Goal: Navigation & Orientation: Find specific page/section

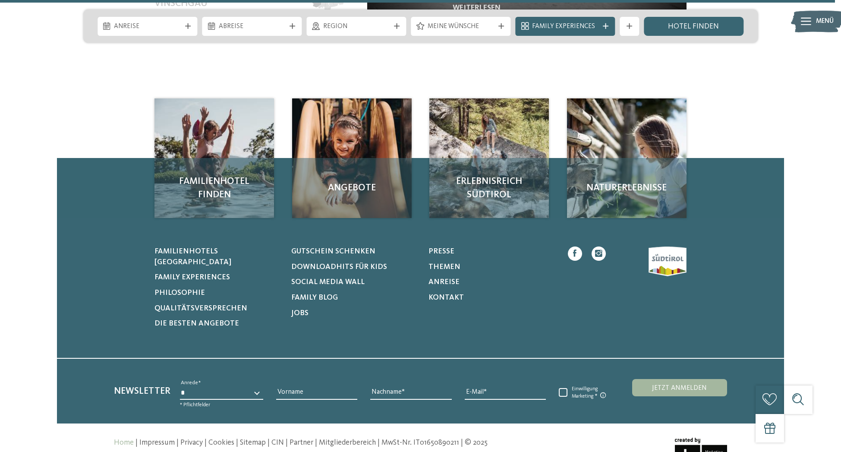
scroll to position [4383, 0]
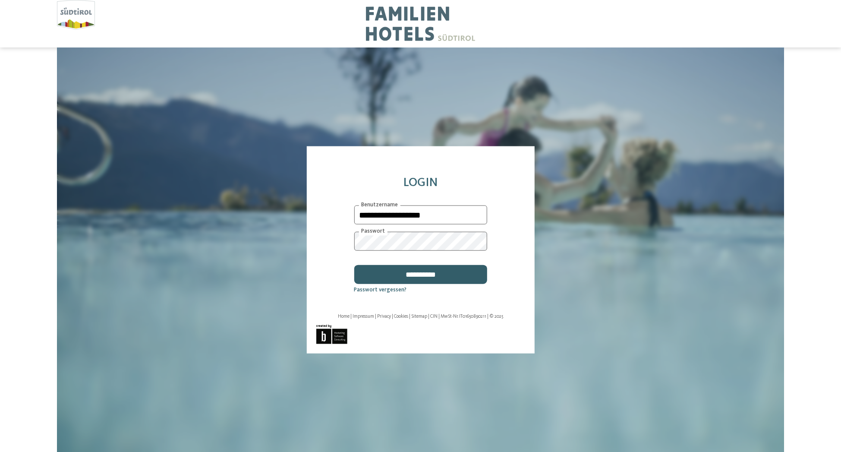
click at [431, 273] on input "**********" at bounding box center [420, 273] width 133 height 19
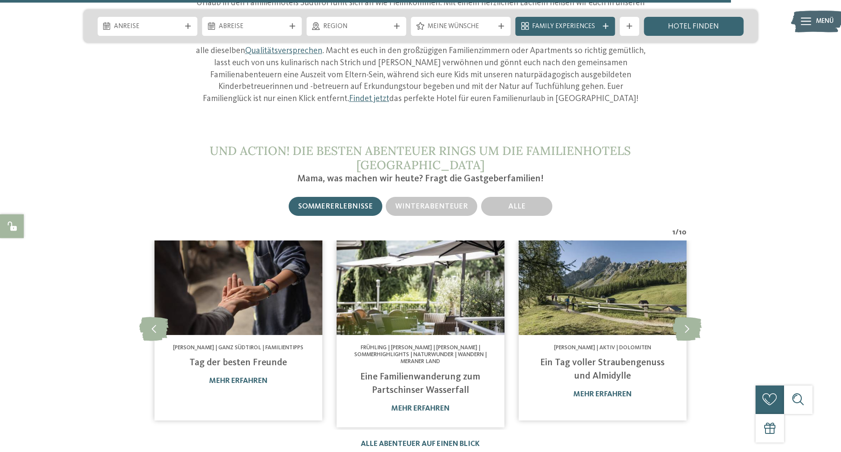
scroll to position [4436, 0]
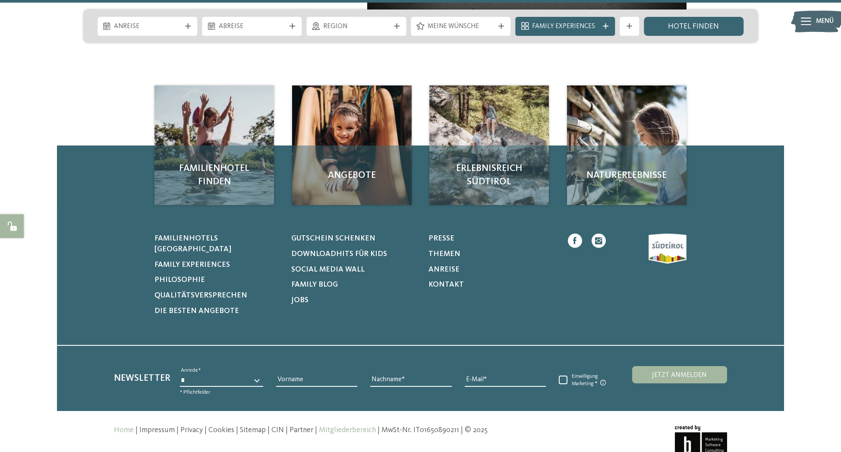
click at [351, 426] on link "Mitgliederbereich" at bounding box center [347, 429] width 57 height 7
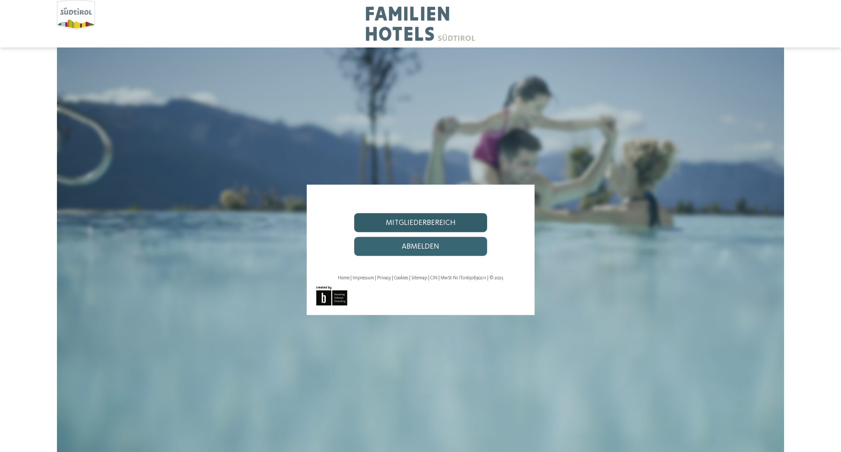
click at [441, 223] on link "Mitgliederbereich" at bounding box center [420, 222] width 133 height 19
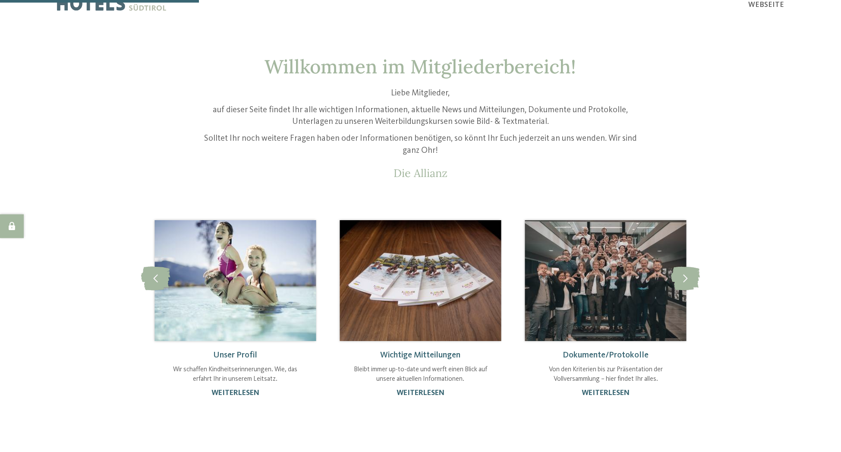
scroll to position [84, 0]
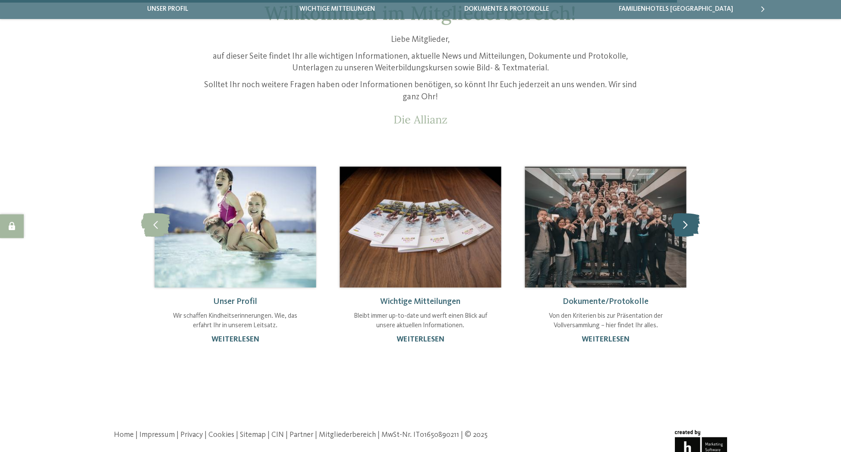
click at [691, 234] on icon at bounding box center [685, 225] width 29 height 24
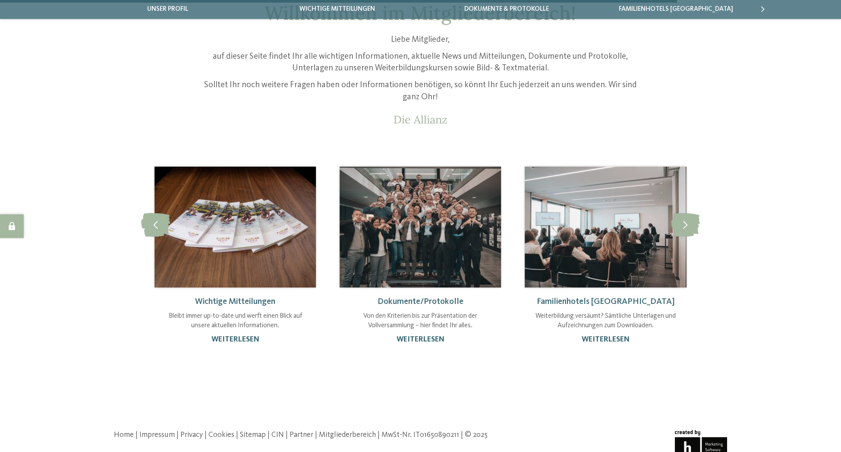
click at [634, 252] on img at bounding box center [605, 227] width 161 height 121
click at [377, 261] on img at bounding box center [419, 227] width 161 height 121
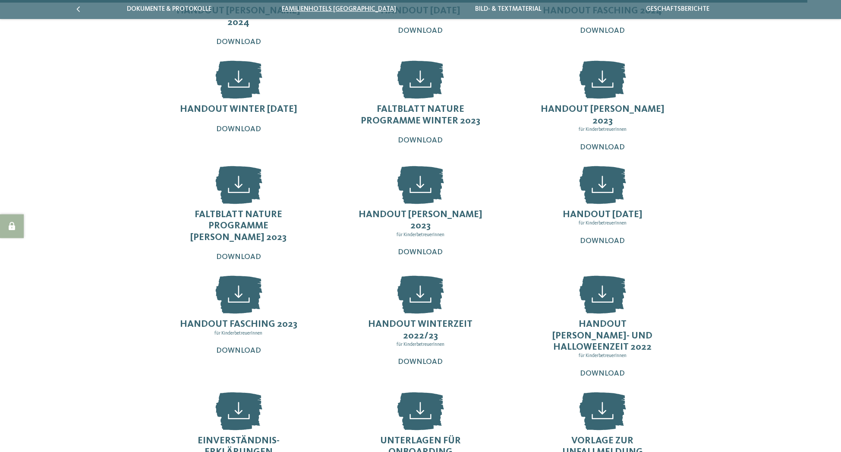
scroll to position [1722, 0]
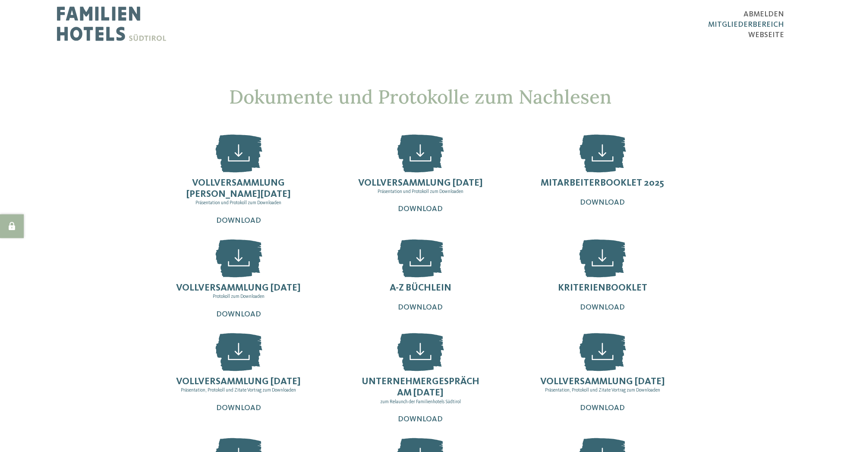
click at [732, 25] on span "Mitgliederbereich" at bounding box center [746, 24] width 76 height 7
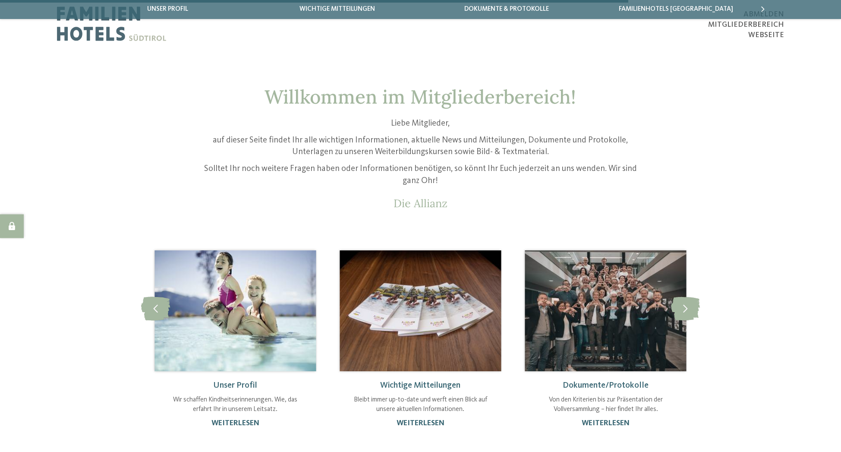
scroll to position [78, 0]
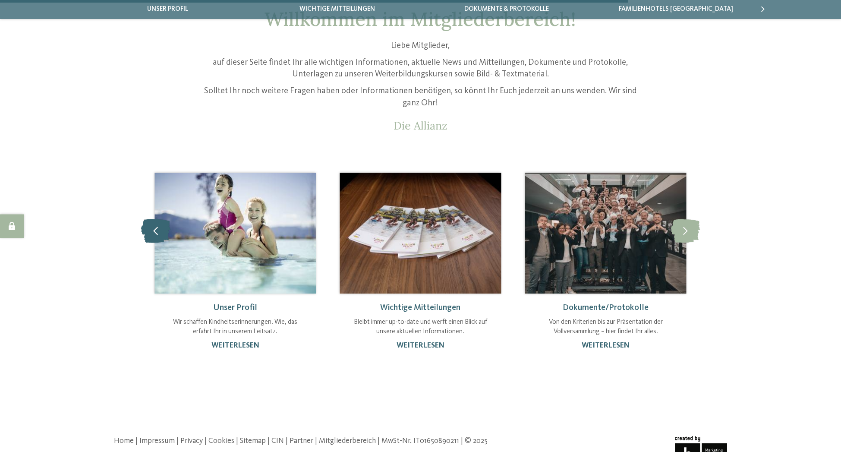
click at [148, 227] on icon at bounding box center [155, 231] width 29 height 24
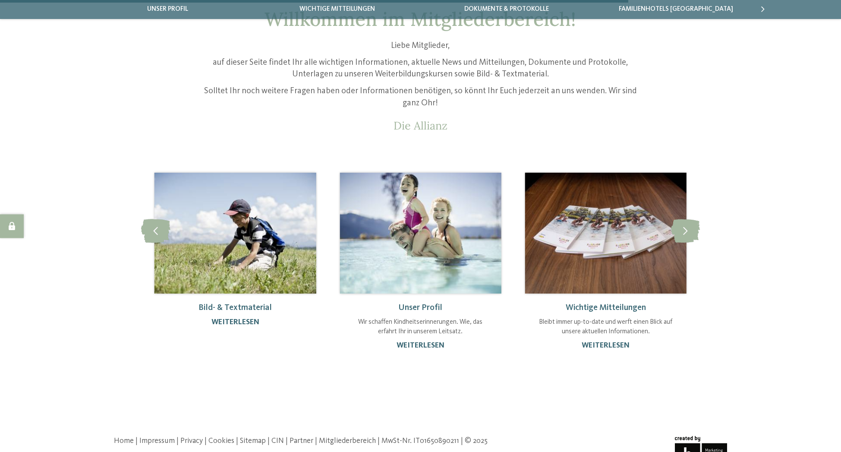
drag, startPoint x: 221, startPoint y: 232, endPoint x: 251, endPoint y: 240, distance: 31.0
click at [221, 232] on img at bounding box center [234, 233] width 161 height 121
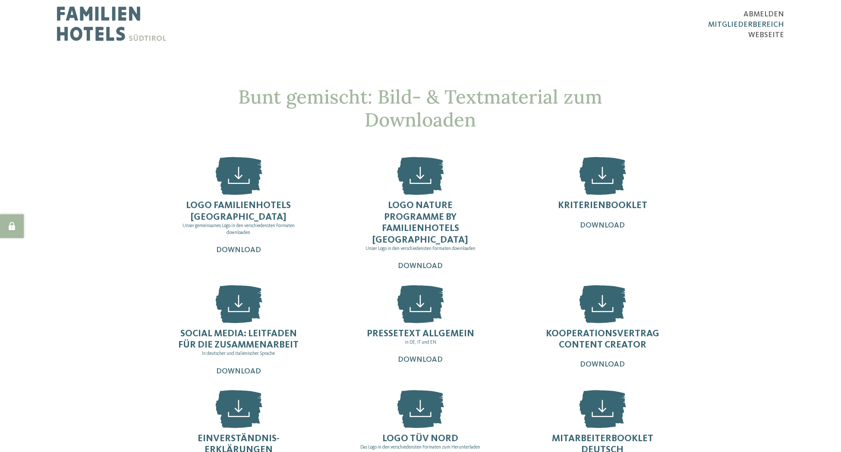
click at [729, 24] on span "Mitgliederbereich" at bounding box center [746, 24] width 76 height 7
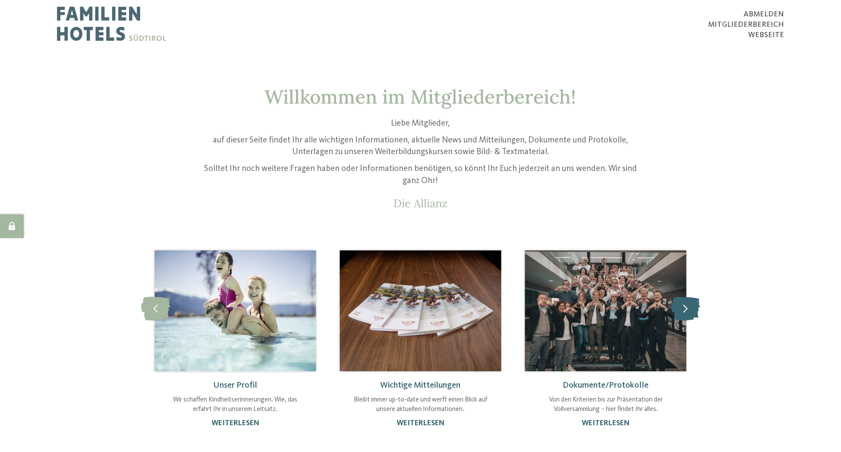
click at [692, 311] on icon at bounding box center [685, 308] width 29 height 24
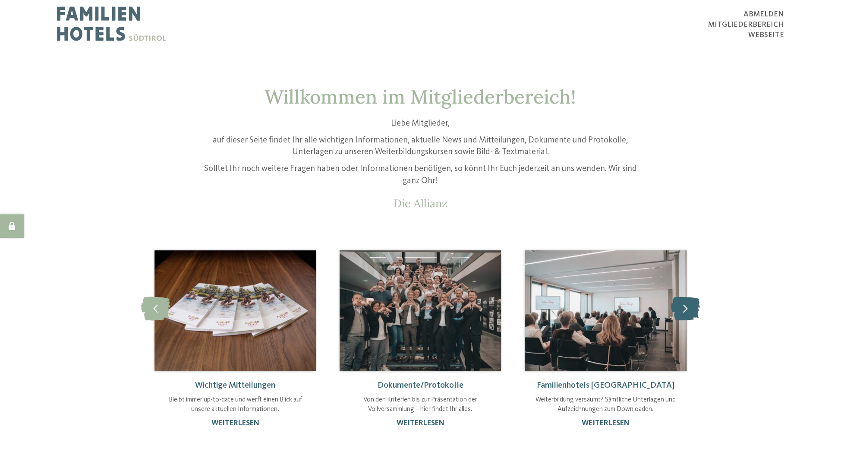
click at [692, 311] on icon at bounding box center [685, 308] width 29 height 24
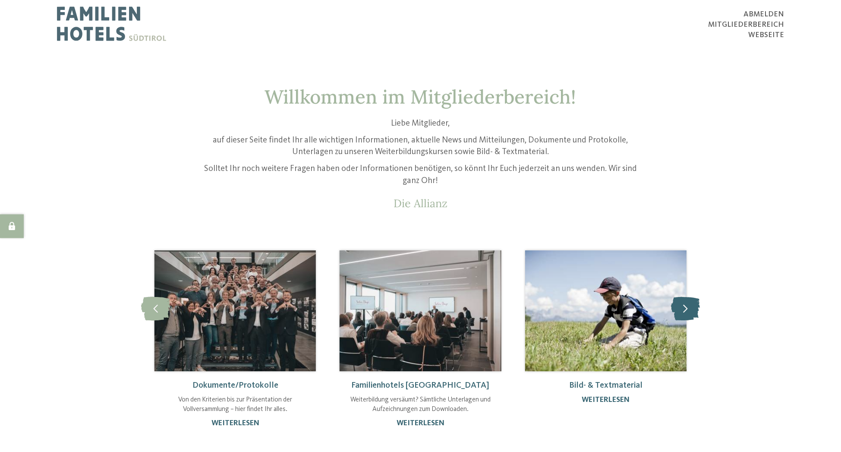
click at [692, 311] on icon at bounding box center [685, 308] width 29 height 24
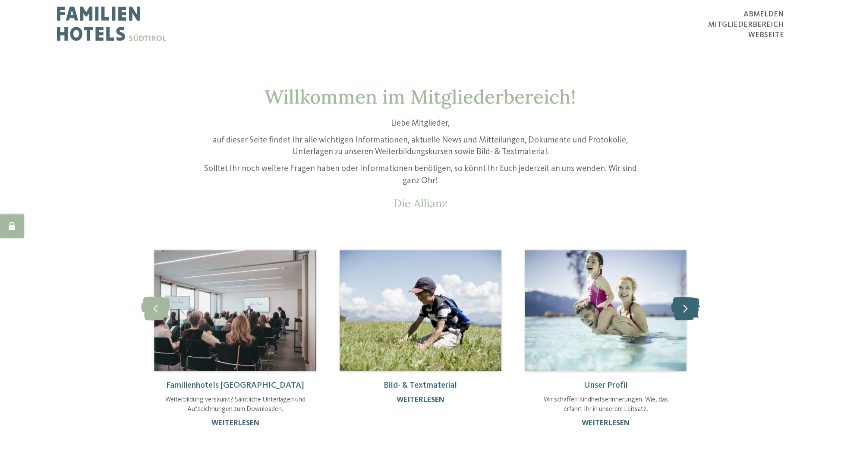
click at [692, 311] on icon at bounding box center [685, 308] width 29 height 24
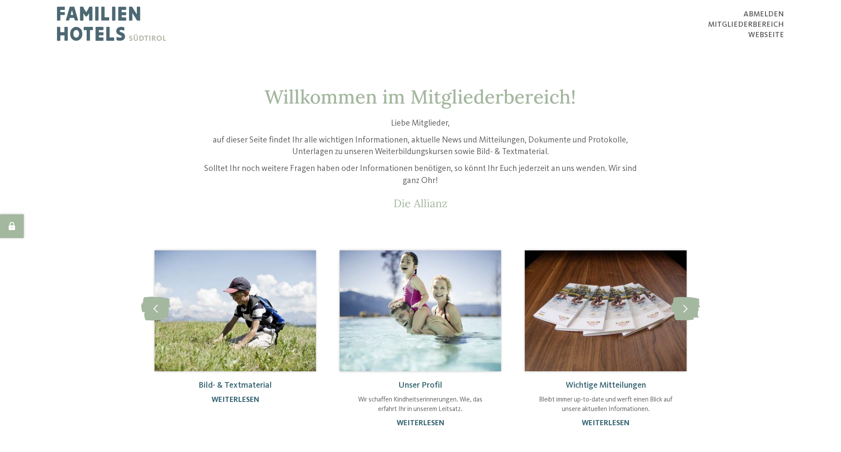
click at [396, 362] on img at bounding box center [419, 310] width 161 height 121
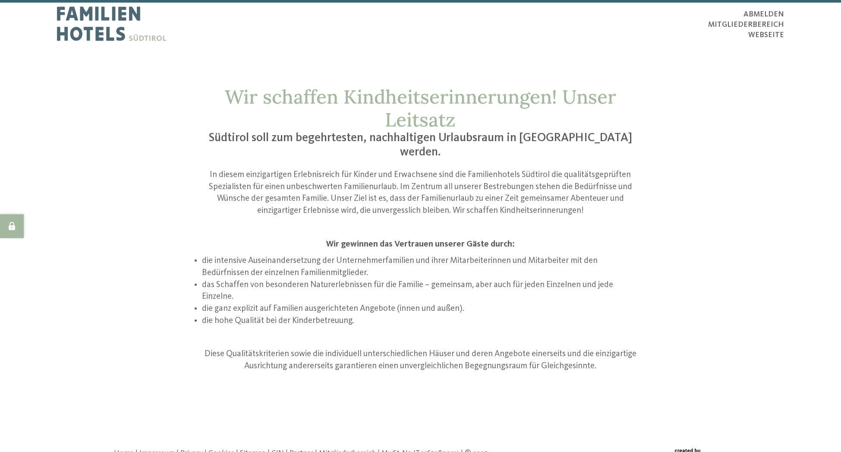
scroll to position [16, 0]
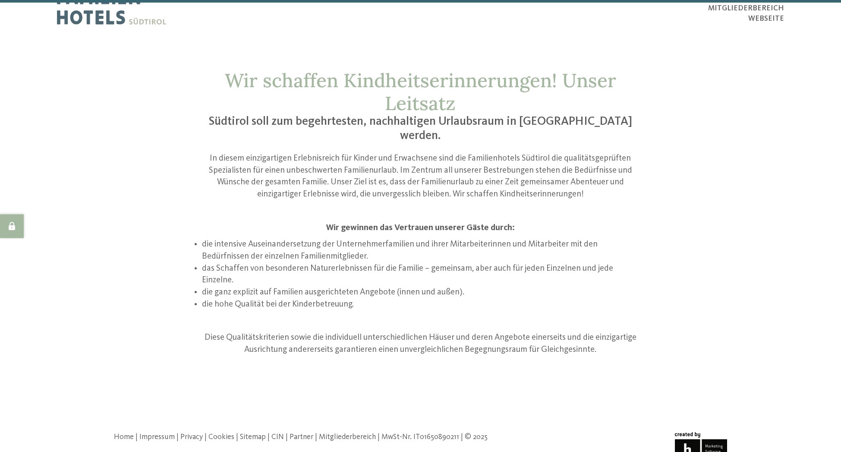
click at [342, 433] on link "Mitgliederbereich" at bounding box center [347, 436] width 57 height 7
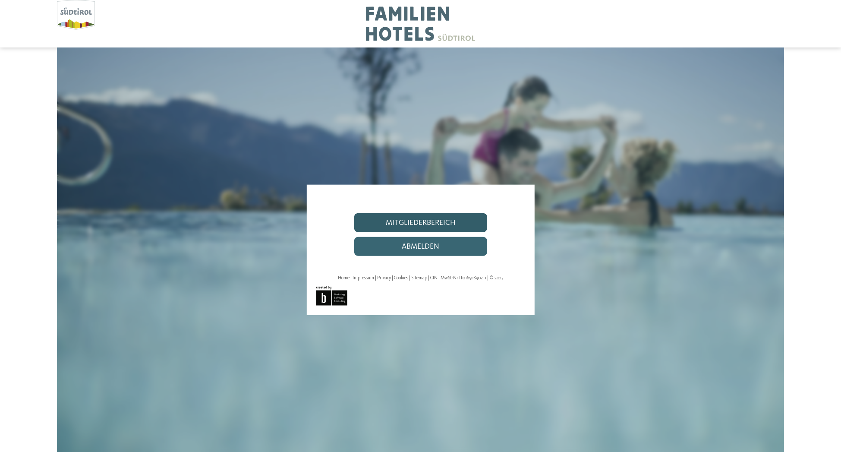
drag, startPoint x: 451, startPoint y: 218, endPoint x: 456, endPoint y: 222, distance: 6.1
click at [451, 218] on link "Mitgliederbereich" at bounding box center [420, 222] width 133 height 19
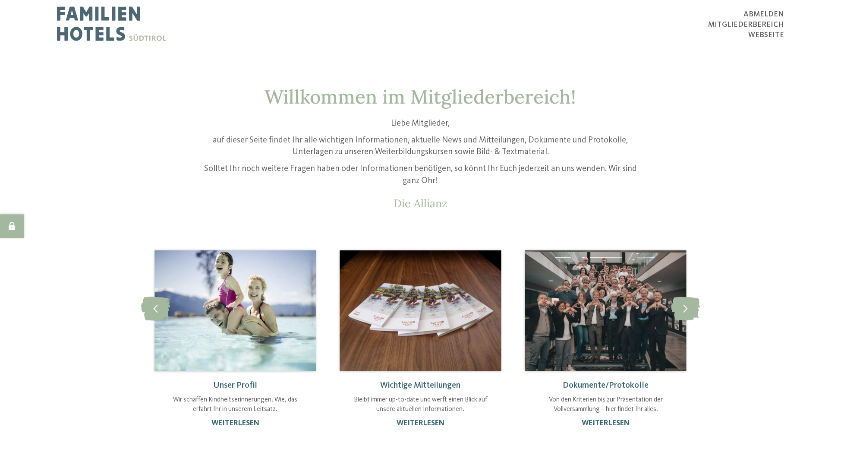
click at [461, 343] on img at bounding box center [419, 310] width 161 height 121
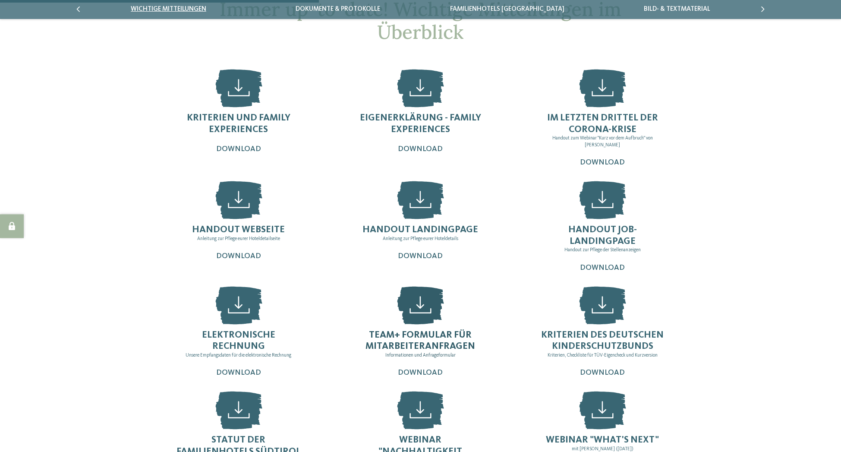
scroll to position [92, 0]
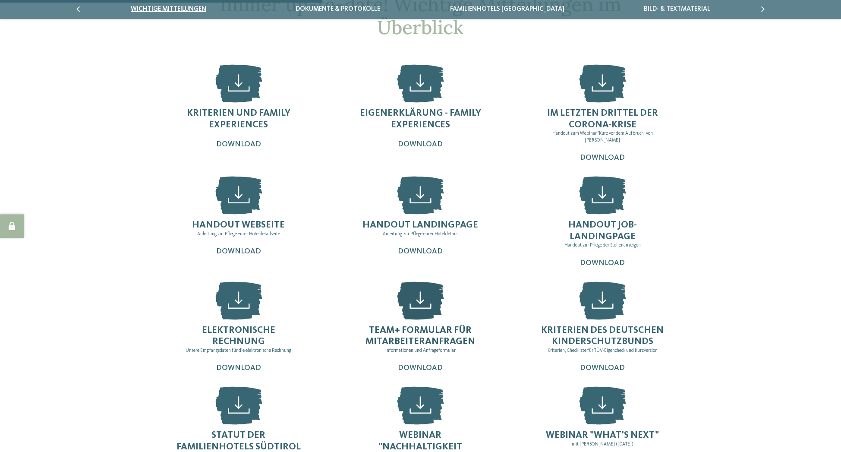
click at [462, 334] on span "Team+ Formular für Mitarbeiteranfragen" at bounding box center [420, 335] width 110 height 21
